Goal: Information Seeking & Learning: Check status

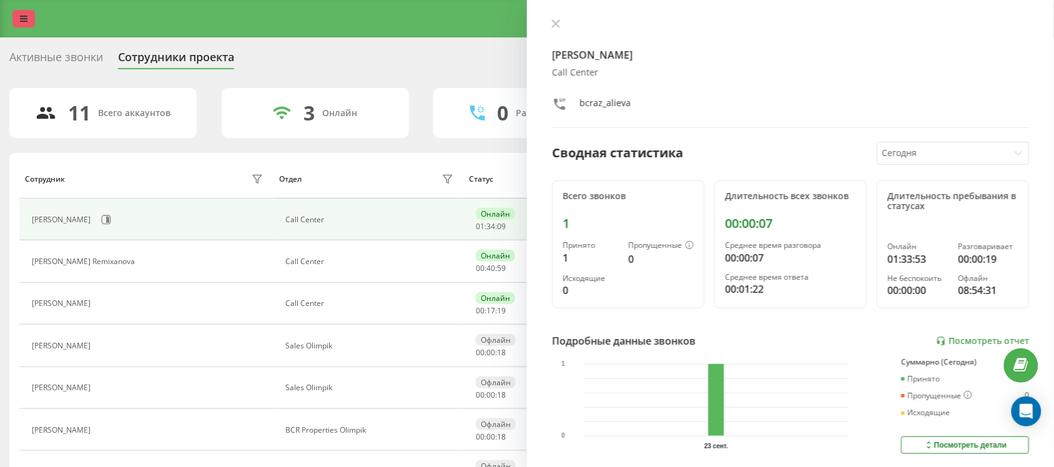
click at [25, 17] on icon at bounding box center [23, 18] width 7 height 9
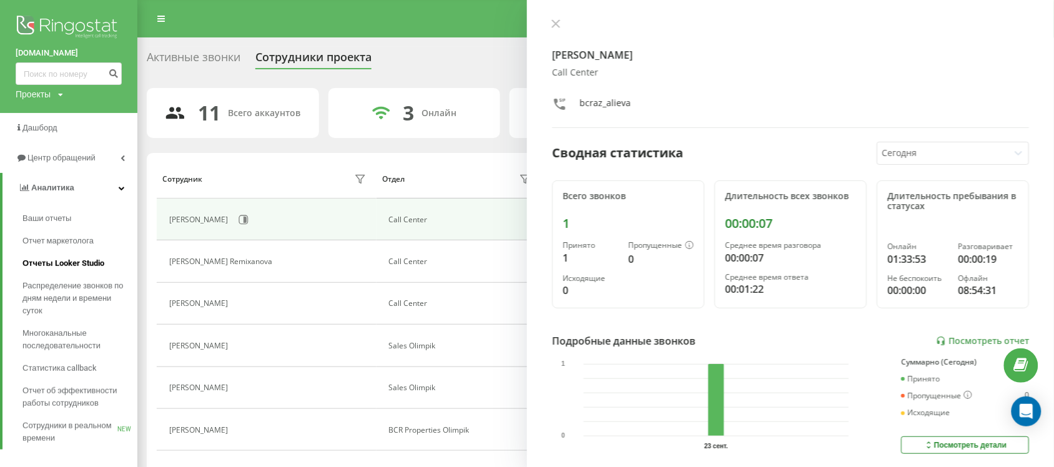
scroll to position [78, 0]
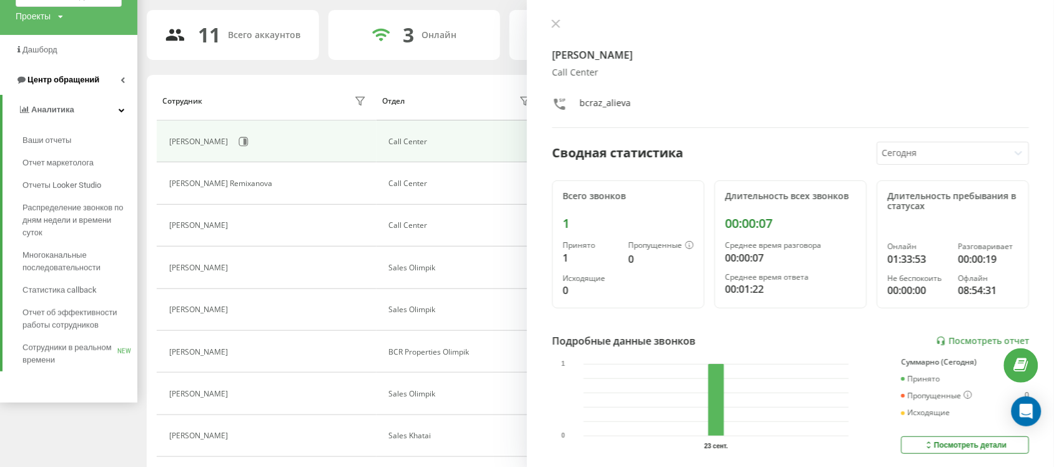
click at [81, 84] on span "Центр обращений" at bounding box center [63, 79] width 72 height 9
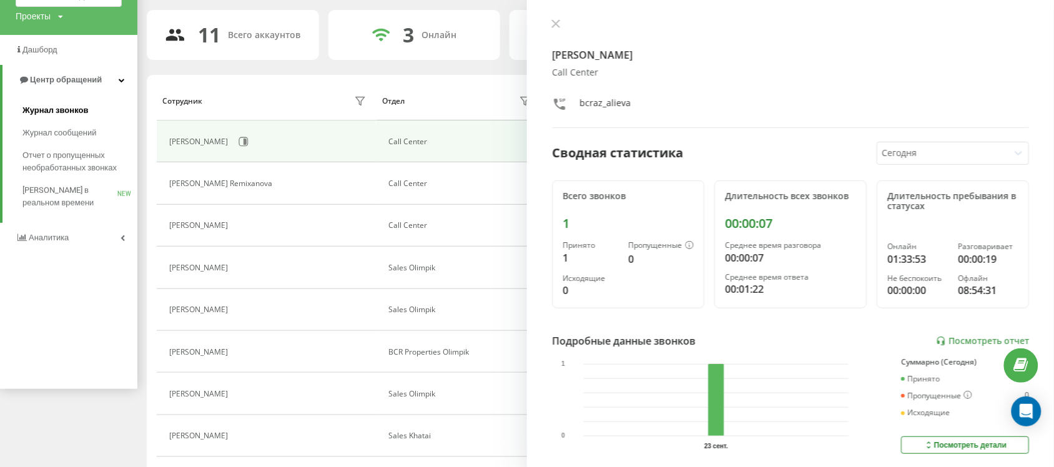
click at [63, 101] on link "Журнал звонков" at bounding box center [79, 110] width 115 height 22
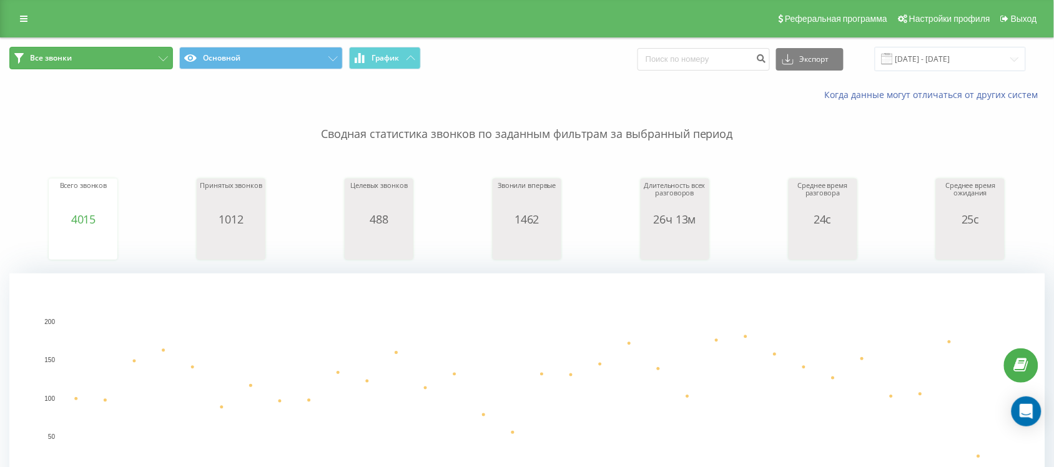
click at [107, 59] on button "Все звонки" at bounding box center [91, 58] width 164 height 22
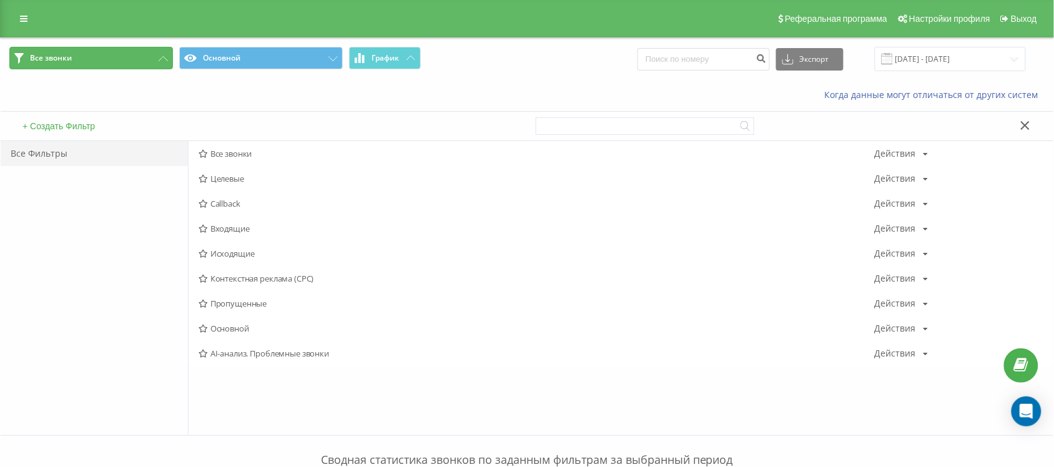
drag, startPoint x: 117, startPoint y: 58, endPoint x: 128, endPoint y: 71, distance: 16.4
click at [117, 58] on button "Все звонки" at bounding box center [91, 58] width 164 height 22
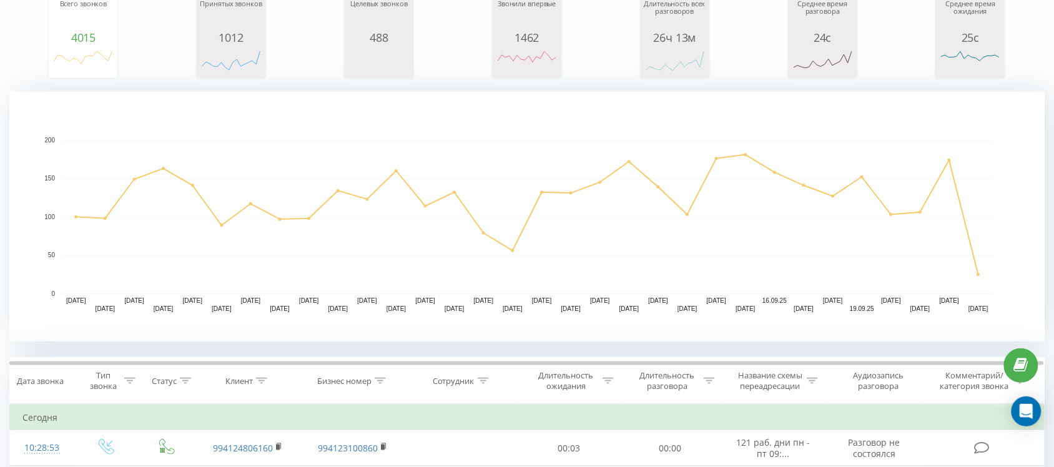
scroll to position [156, 0]
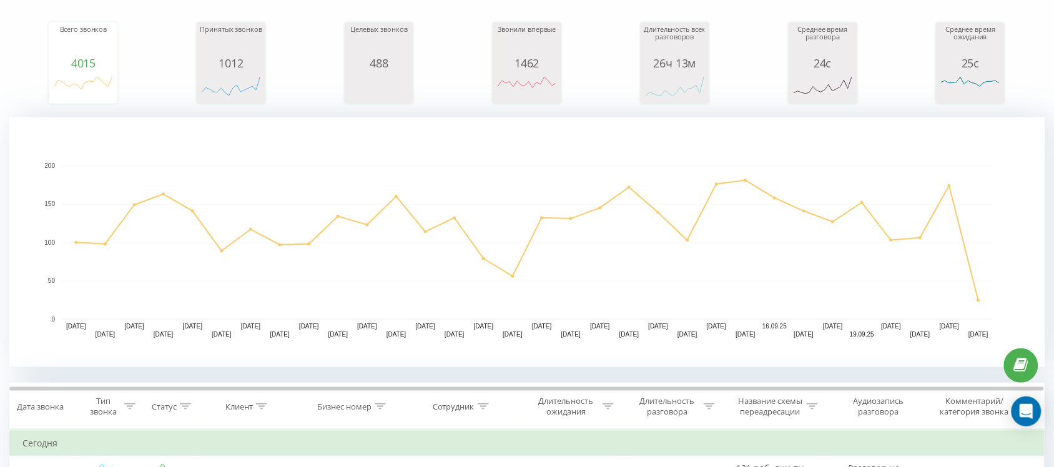
click at [727, 190] on rect "A chart." at bounding box center [527, 242] width 932 height 154
click at [490, 190] on rect "A chart." at bounding box center [527, 242] width 932 height 154
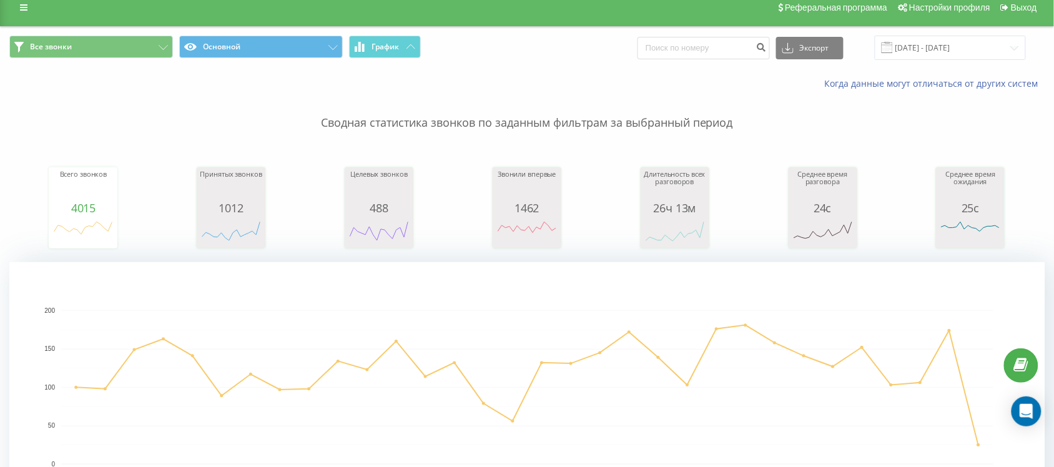
scroll to position [0, 0]
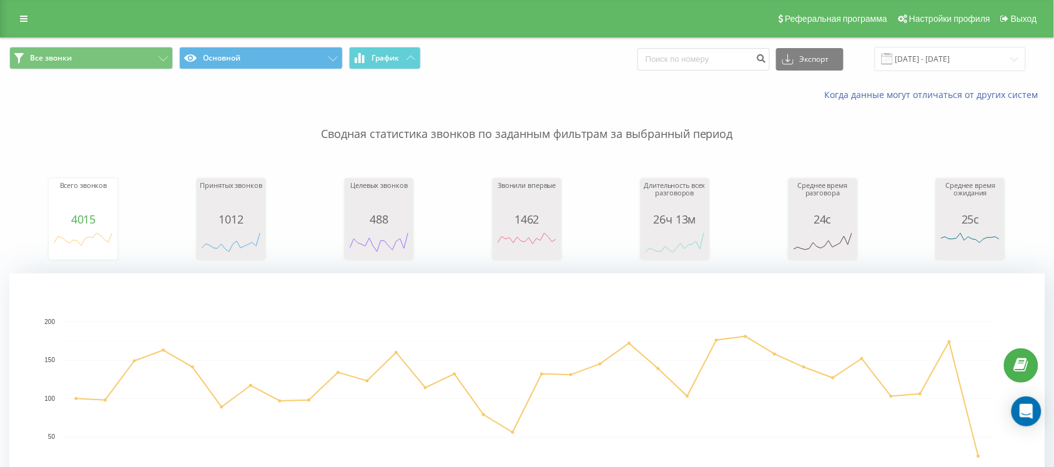
click at [403, 126] on p "Сводная статистика звонков по заданным фильтрам за выбранный период" at bounding box center [526, 121] width 1035 height 41
click at [375, 51] on button "График" at bounding box center [385, 58] width 72 height 22
